Goal: Task Accomplishment & Management: Use online tool/utility

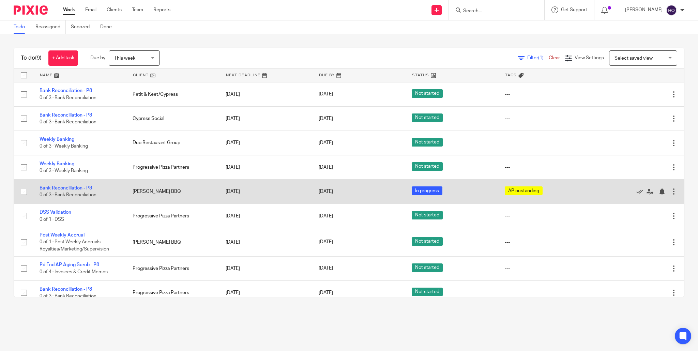
click at [280, 191] on td "[DATE]" at bounding box center [265, 192] width 93 height 24
click at [59, 189] on link "Bank Reconciliation - P8" at bounding box center [66, 188] width 53 height 5
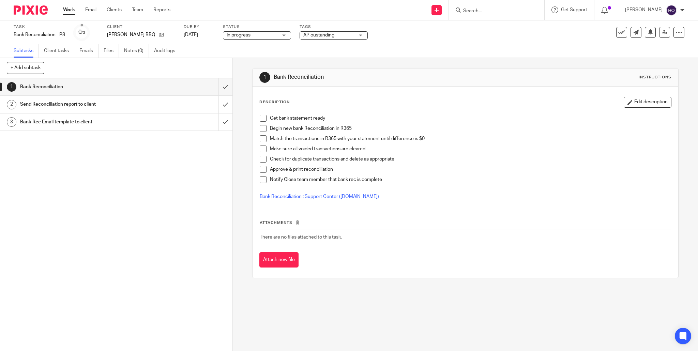
click at [286, 35] on div "In progress In progress" at bounding box center [257, 35] width 68 height 8
click at [320, 53] on div "Subtasks Client tasks Emails Files Notes (0) Audit logs" at bounding box center [349, 51] width 698 height 14
click at [362, 35] on div "AP oustanding" at bounding box center [334, 35] width 68 height 8
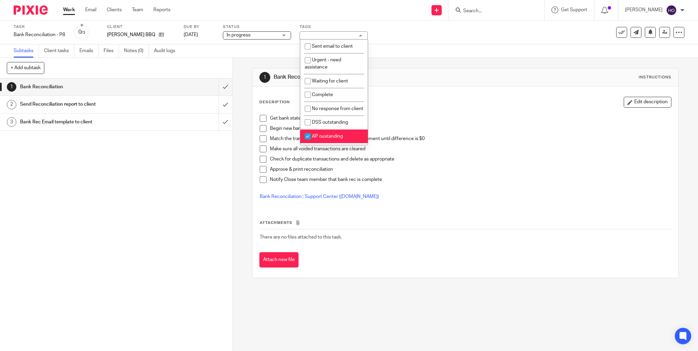
drag, startPoint x: 307, startPoint y: 137, endPoint x: 311, endPoint y: 137, distance: 3.8
click at [308, 137] on input "checkbox" at bounding box center [307, 136] width 13 height 13
checkbox input "false"
click at [426, 67] on div "1 Bank Reconciliation Instructions Description Edit description Get bank statem…" at bounding box center [465, 173] width 427 height 230
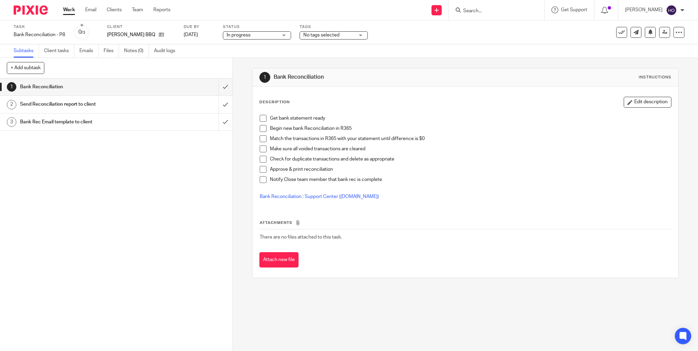
click at [257, 33] on span "In progress" at bounding box center [252, 35] width 51 height 7
click at [157, 173] on div "1 Bank Reconciliation 2 Send Reconciliation report to client 3 Bank Rec Email t…" at bounding box center [116, 214] width 233 height 273
click at [70, 9] on link "Work" at bounding box center [69, 9] width 12 height 7
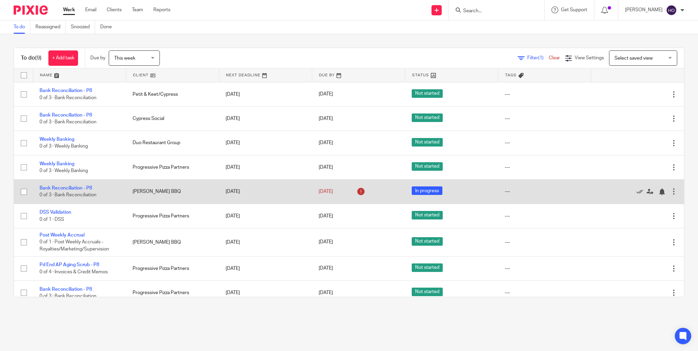
click at [418, 192] on span "In progress" at bounding box center [427, 190] width 31 height 9
click at [79, 190] on link "Bank Reconciliation - P8" at bounding box center [66, 188] width 53 height 5
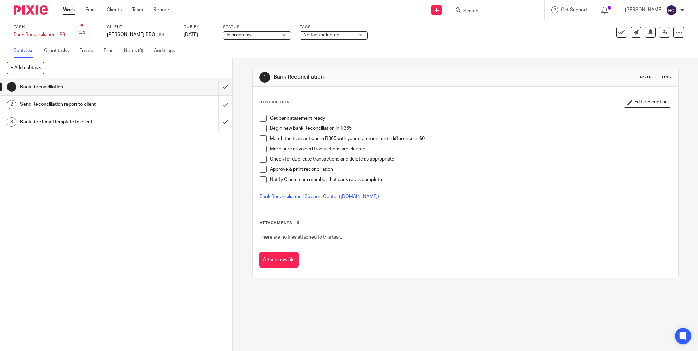
click at [286, 33] on div "In progress In progress" at bounding box center [257, 35] width 68 height 8
click at [271, 47] on li "Not started" at bounding box center [258, 47] width 68 height 14
drag, startPoint x: 146, startPoint y: 159, endPoint x: 140, endPoint y: 159, distance: 5.8
click at [146, 159] on div "1 Bank Reconciliation 2 Send Reconciliation report to client 3 Bank Rec Email t…" at bounding box center [116, 214] width 233 height 273
click at [67, 10] on link "Work" at bounding box center [69, 9] width 12 height 7
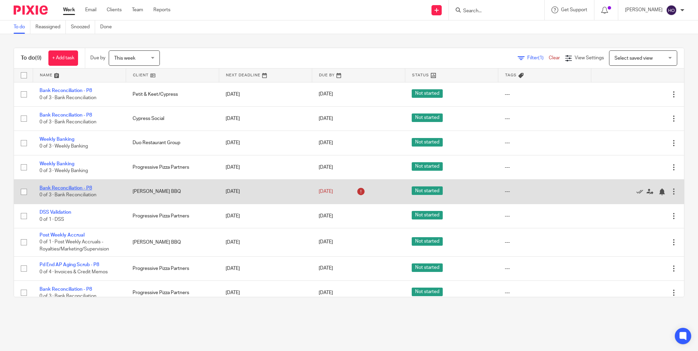
click at [74, 188] on link "Bank Reconciliation - P8" at bounding box center [66, 188] width 53 height 5
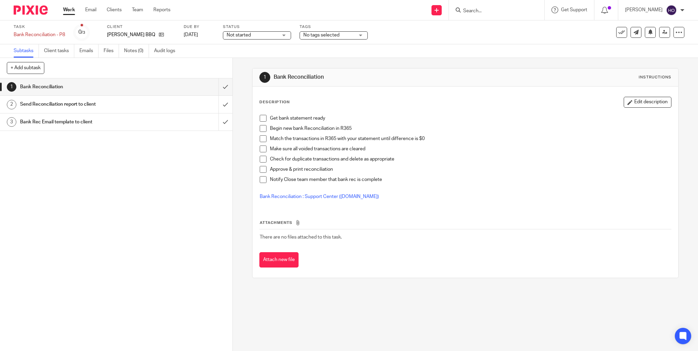
click at [88, 125] on h1 "Bank Rec Email template to client" at bounding box center [84, 122] width 128 height 10
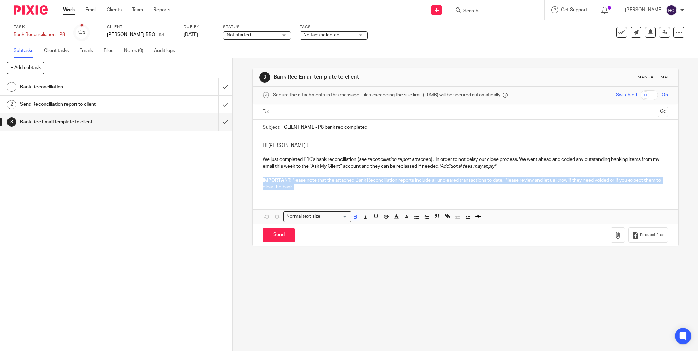
drag, startPoint x: 261, startPoint y: 178, endPoint x: 533, endPoint y: 187, distance: 272.2
click at [533, 187] on div "Hi [PERSON_NAME] ! We just completed P10's bank reconciliation ( see reconcilia…" at bounding box center [466, 165] width 426 height 60
copy p "IMPORTANT: Please note that the attached Bank Reconciliation reports include al…"
click at [65, 9] on div "Work Email Clients Team Reports Work Email Clients Team Reports Settings" at bounding box center [118, 10] width 124 height 20
click at [68, 11] on link "Work" at bounding box center [69, 9] width 12 height 7
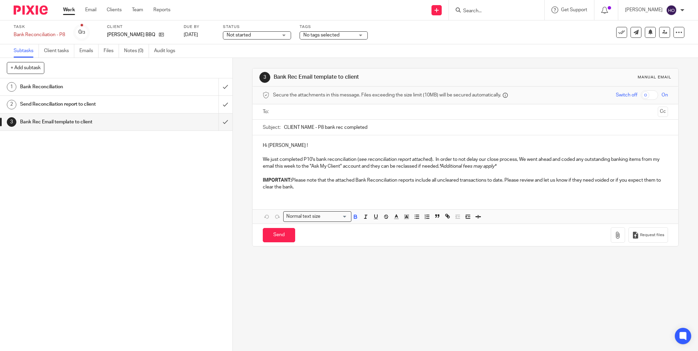
click at [71, 9] on link "Work" at bounding box center [69, 9] width 12 height 7
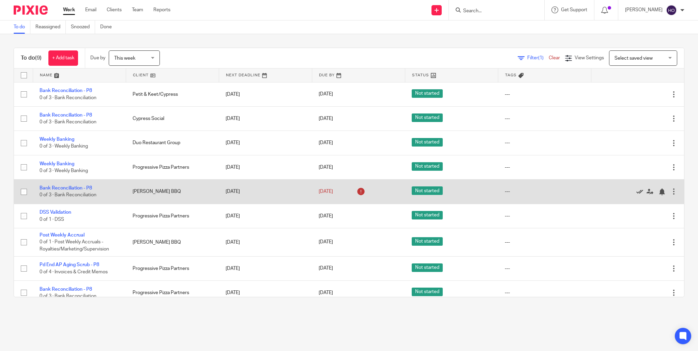
click at [640, 193] on icon at bounding box center [639, 192] width 7 height 7
